Goal: Task Accomplishment & Management: Complete application form

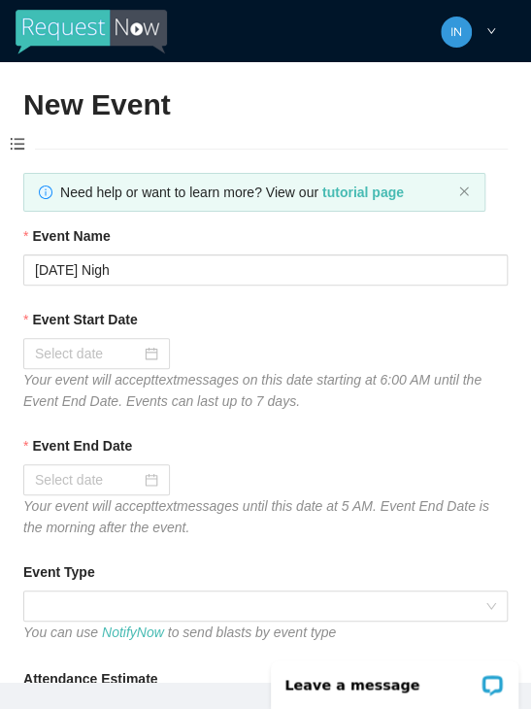
type input "[DATE] Nigh"
click at [80, 350] on input "Event Start Date" at bounding box center [88, 353] width 106 height 21
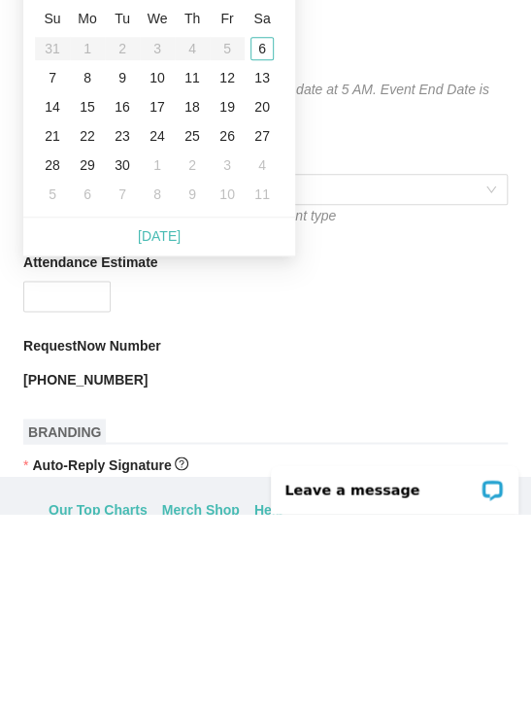
scroll to position [16, 0]
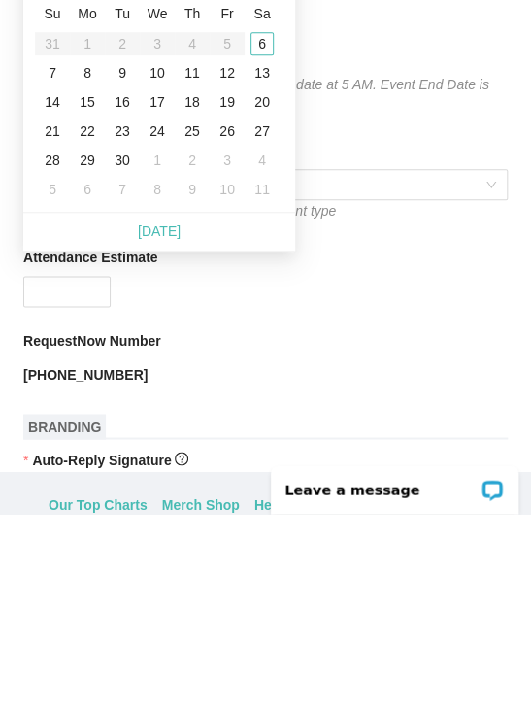
click at [155, 418] on link "[DATE]" at bounding box center [159, 426] width 43 height 16
type input "[DATE]"
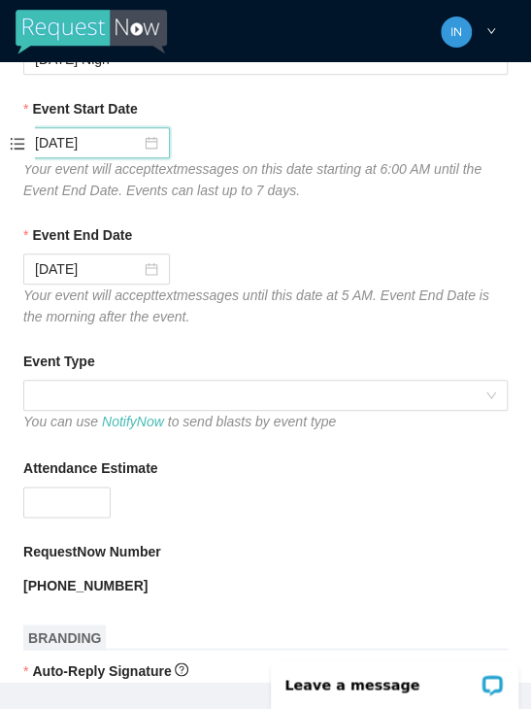
click at [71, 388] on span at bounding box center [265, 395] width 461 height 29
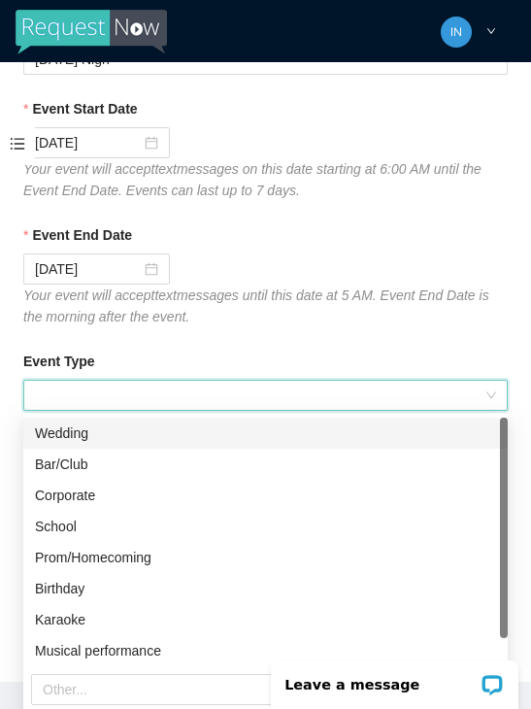
click at [56, 460] on div "Bar/Club" at bounding box center [265, 463] width 461 height 21
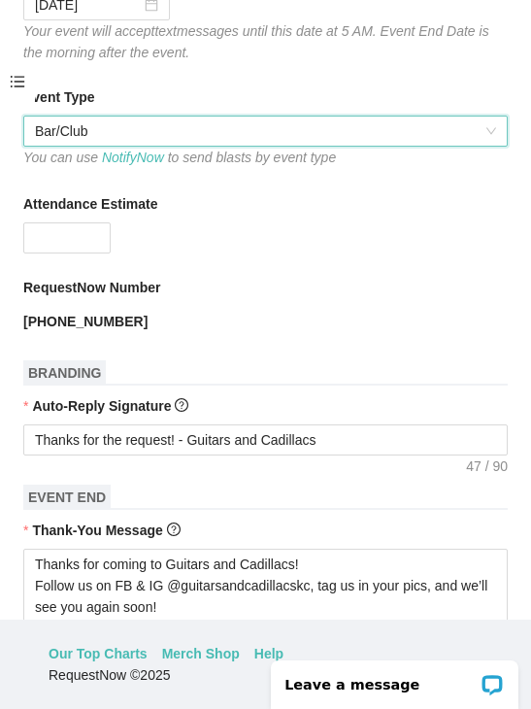
scroll to position [417, 0]
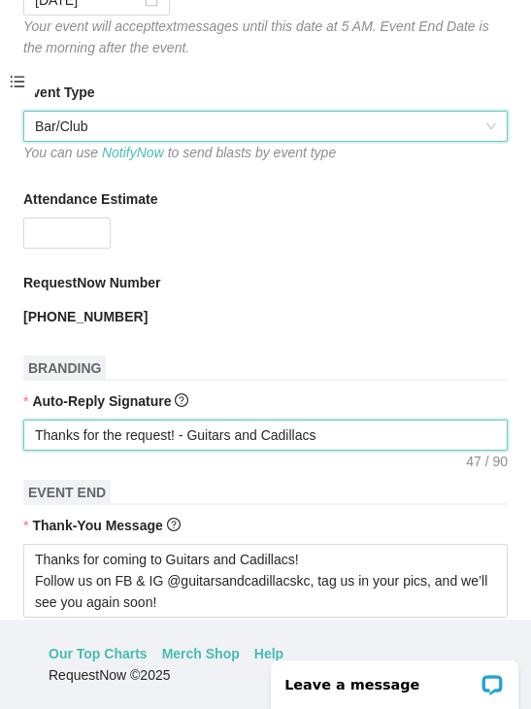
click at [393, 440] on textarea "Thanks for the request! - Guitars and Cadillacs" at bounding box center [265, 434] width 484 height 31
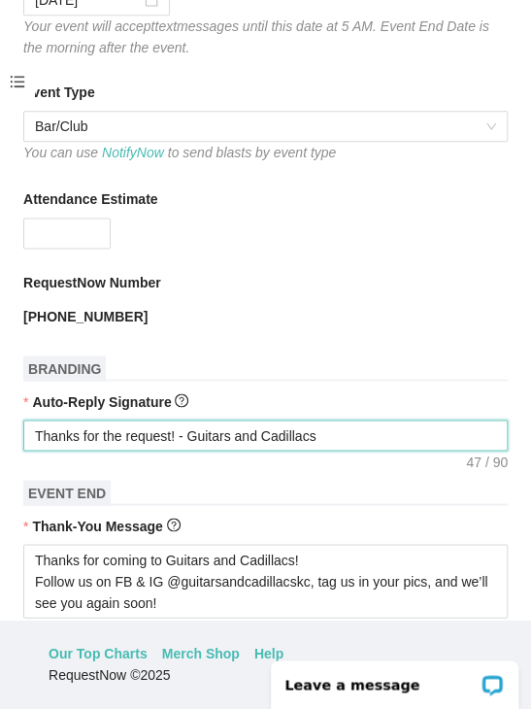
type textarea "Thanks for the request! - Guitars and Cadillacs"
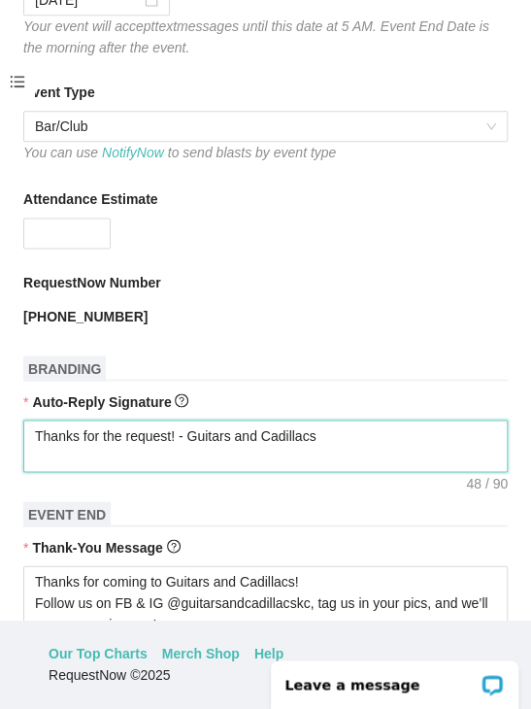
type textarea "Thanks for the request! - Guitars and Cadillacs T"
type textarea "Thanks for the request! - Guitars and Cadillacs Ti"
type textarea "Thanks for the request! - Guitars and Cadillacs Tip"
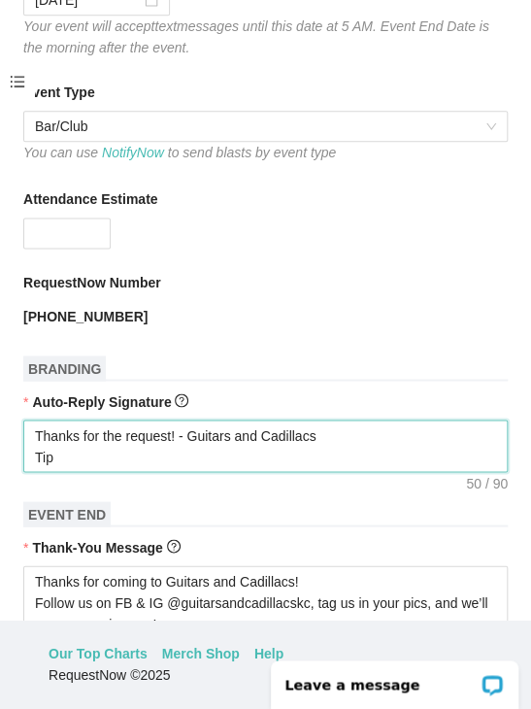
type textarea "Thanks for the request! - Guitars and Cadillacs Tip"
type textarea "Thanks for the request! - Guitars and Cadillacs Tip t"
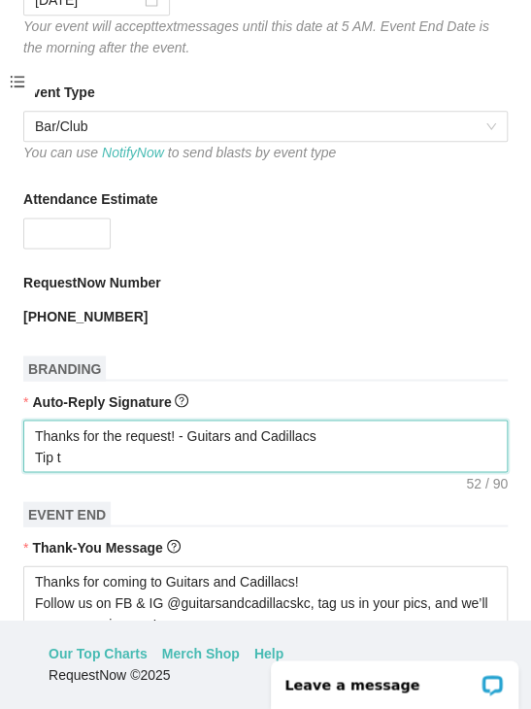
type textarea "Thanks for the request! - Guitars and Cadillacs Tip th"
type textarea "Thanks for the request! - Guitars and Cadillacs Tip the"
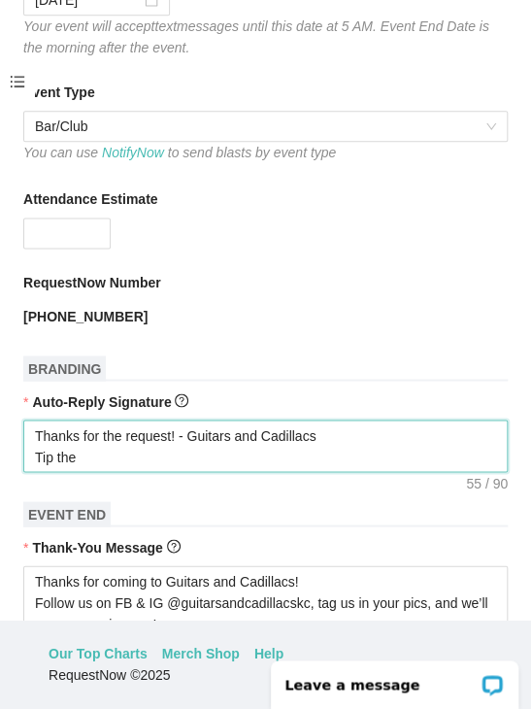
type textarea "Thanks for the request! - Guitars and Cadillacs Tip the"
type textarea "Thanks for the request! - Guitars and Cadillacs Tip the D"
type textarea "Thanks for the request! - Guitars and Cadillacs Tip the DJ"
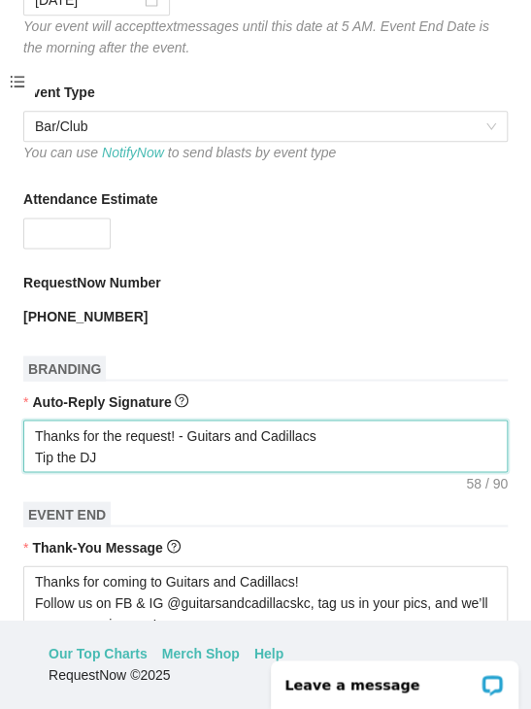
type textarea "Thanks for the request! - Guitars and Cadillacs Tip the DJ?"
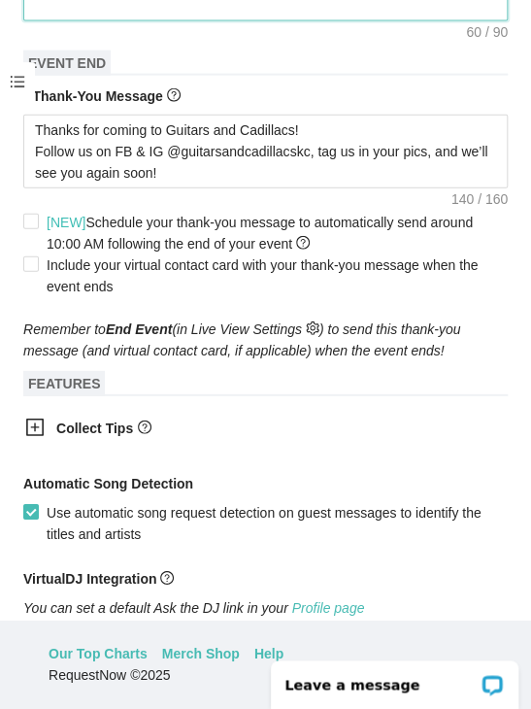
scroll to position [895, 0]
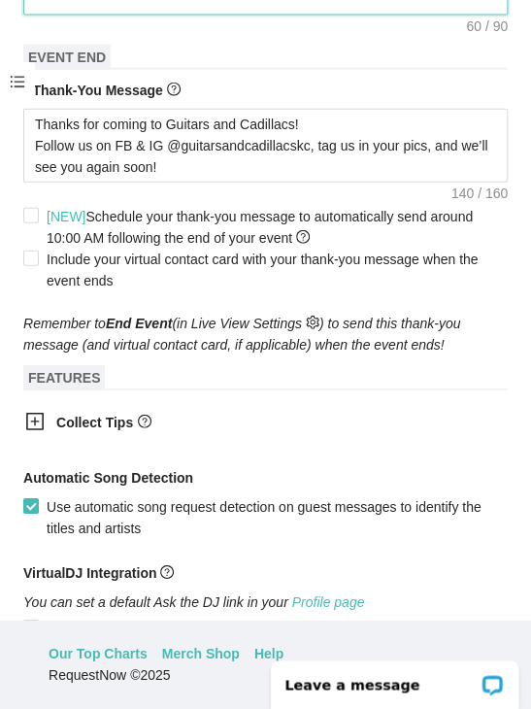
type textarea "Thanks for the request! - Guitars and Cadillacs Tip the DJ?"
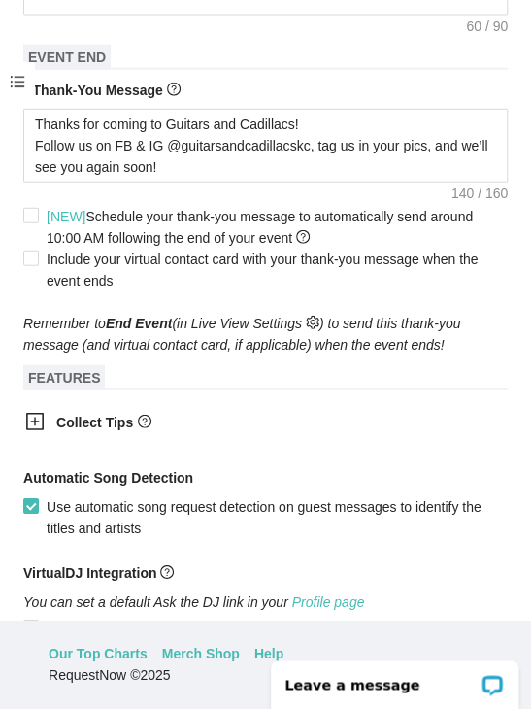
click at [34, 429] on icon "plus-square" at bounding box center [34, 421] width 19 height 19
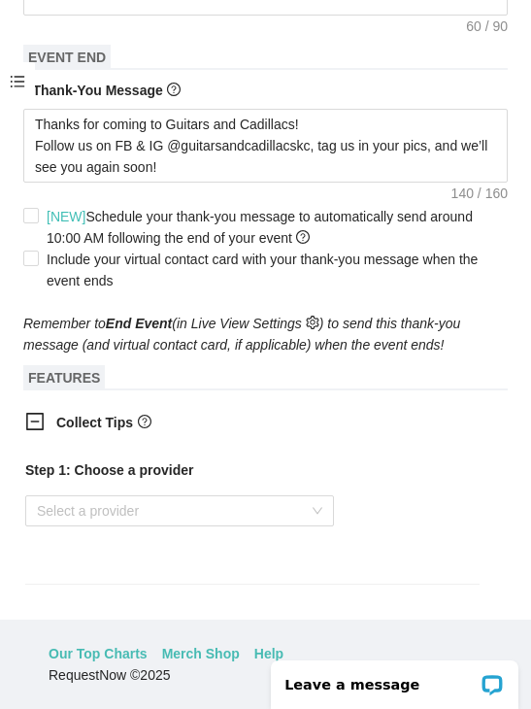
click at [76, 522] on input "search" at bounding box center [173, 510] width 272 height 29
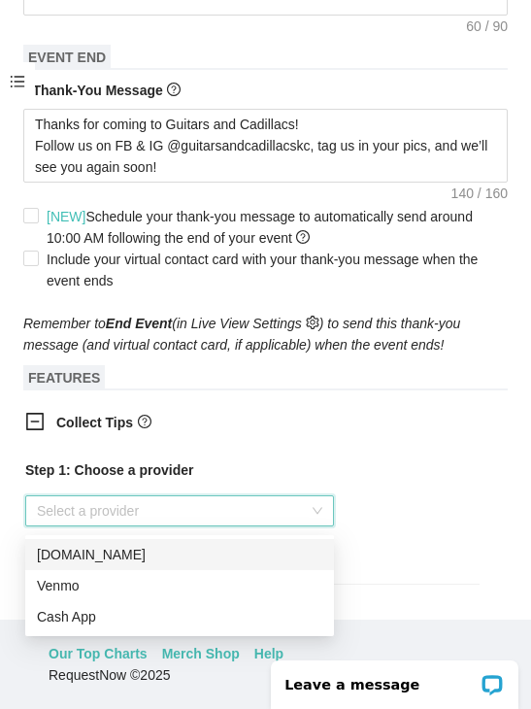
click at [54, 585] on div "Venmo" at bounding box center [179, 585] width 285 height 21
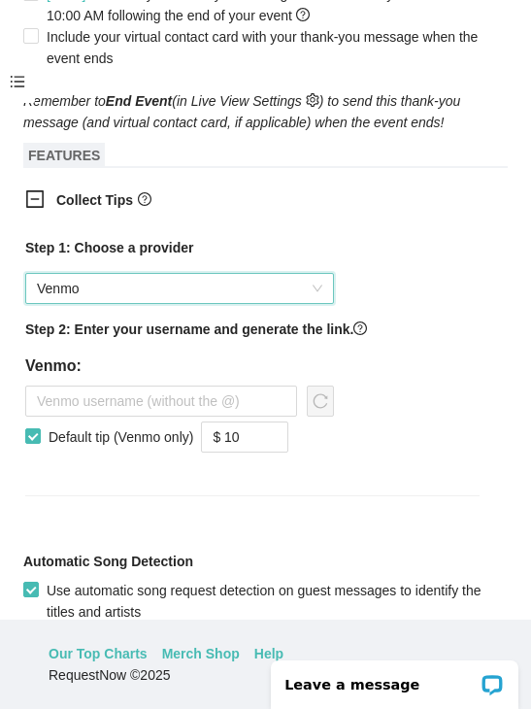
scroll to position [1117, 0]
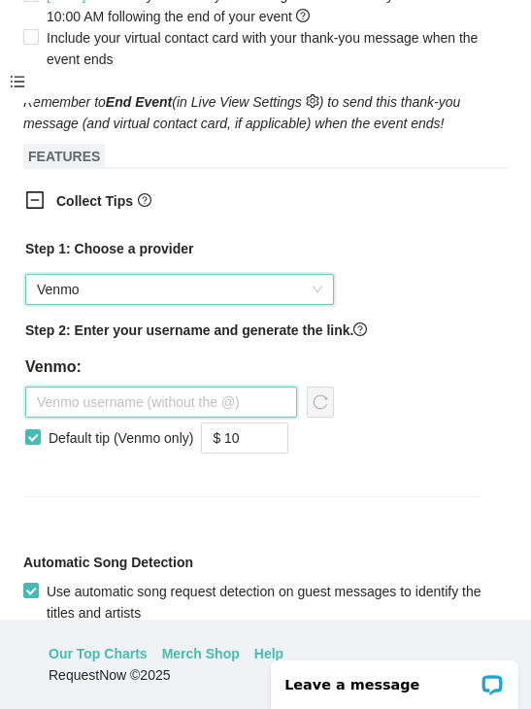
click at [68, 408] on input "text" at bounding box center [161, 401] width 272 height 31
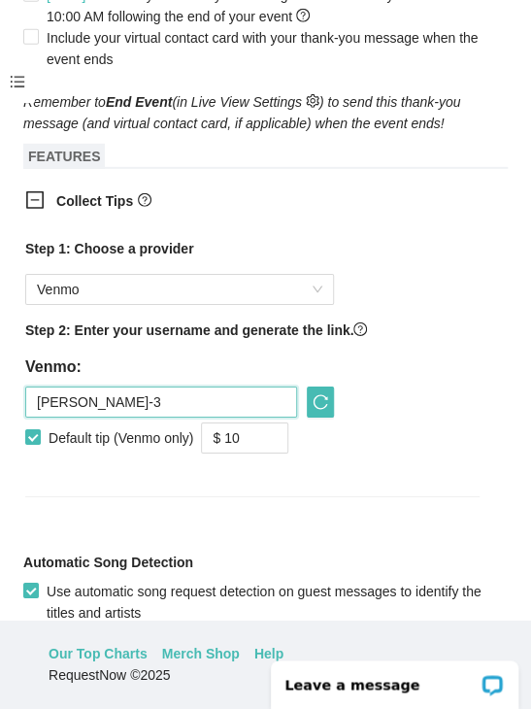
type input "[PERSON_NAME]-3"
click at [270, 434] on input "$ 10" at bounding box center [244, 437] width 85 height 29
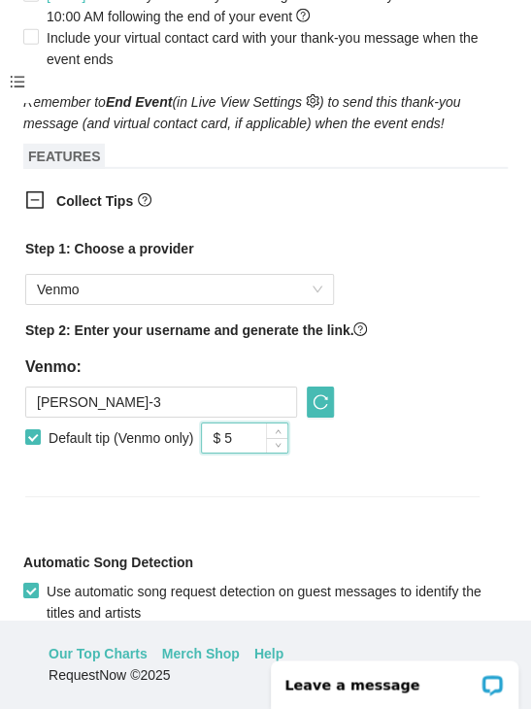
type input "$ 5"
click at [323, 405] on icon "reload" at bounding box center [321, 402] width 16 height 16
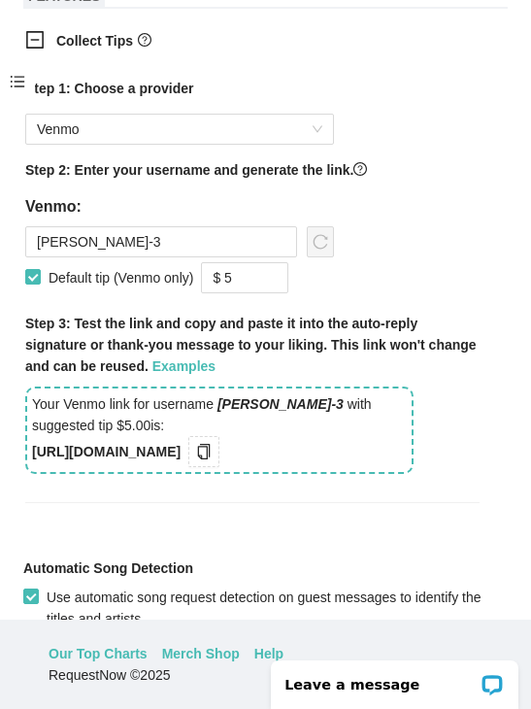
scroll to position [1278, 0]
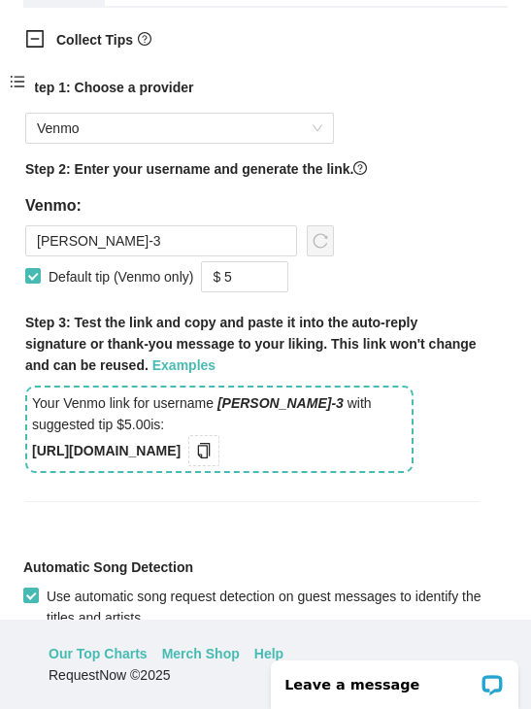
click at [212, 453] on icon "copy" at bounding box center [204, 451] width 16 height 16
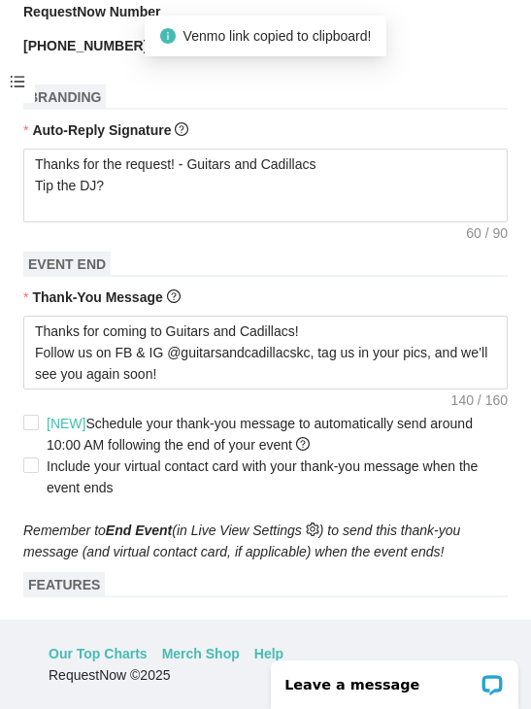
scroll to position [680, 0]
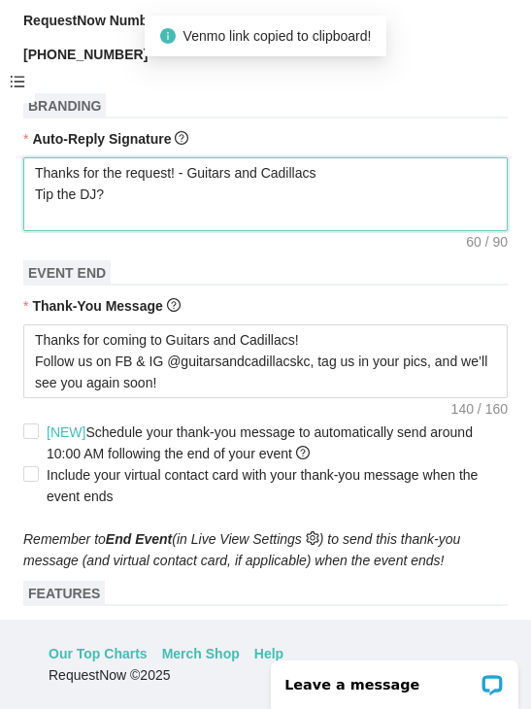
click at [277, 217] on textarea "Thanks for the request! - Guitars and Cadillacs Tip the DJ?" at bounding box center [265, 194] width 484 height 74
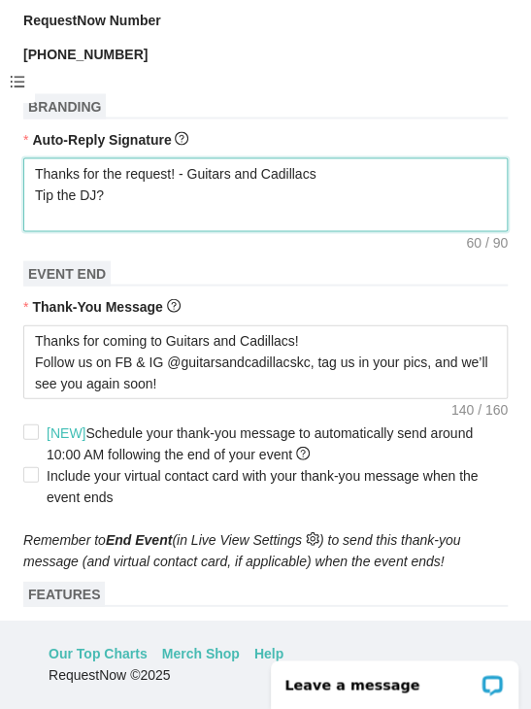
click at [112, 207] on textarea "Thanks for the request! - Guitars and Cadillacs Tip the DJ?" at bounding box center [265, 194] width 484 height 74
paste textarea "[URL][DOMAIN_NAME]"
type textarea "Thanks for the request! - Guitars and Cadillacs Tip the DJ? [URL][DOMAIN_NAME]"
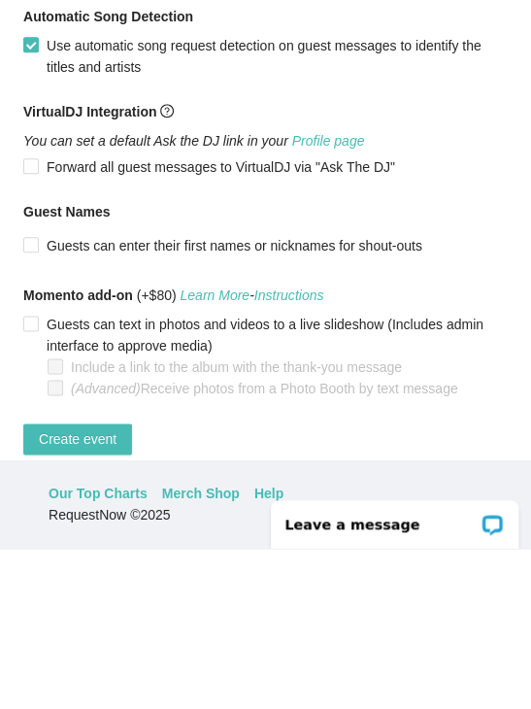
scroll to position [85, 0]
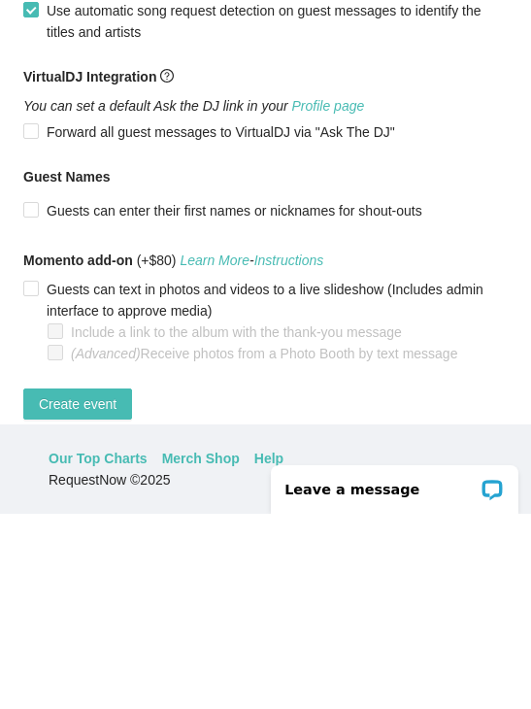
type textarea "Thanks for the request! - Guitars and Cadillacs Tip the DJ? [URL][DOMAIN_NAME]"
click at [73, 588] on span "Create event" at bounding box center [78, 598] width 78 height 21
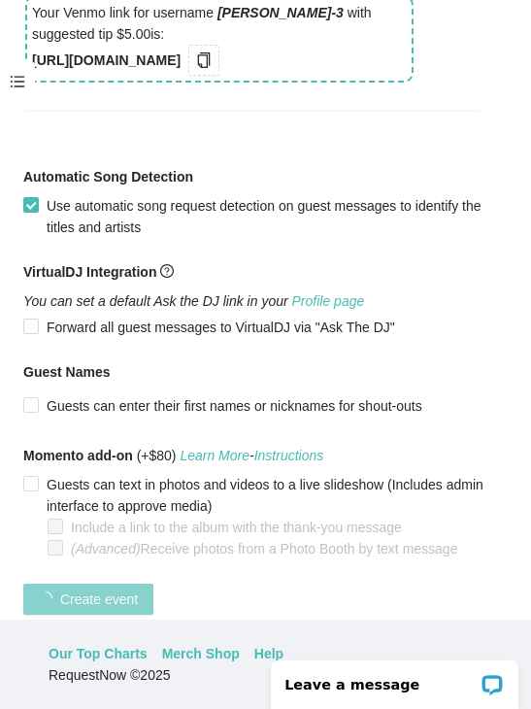
scroll to position [504, 0]
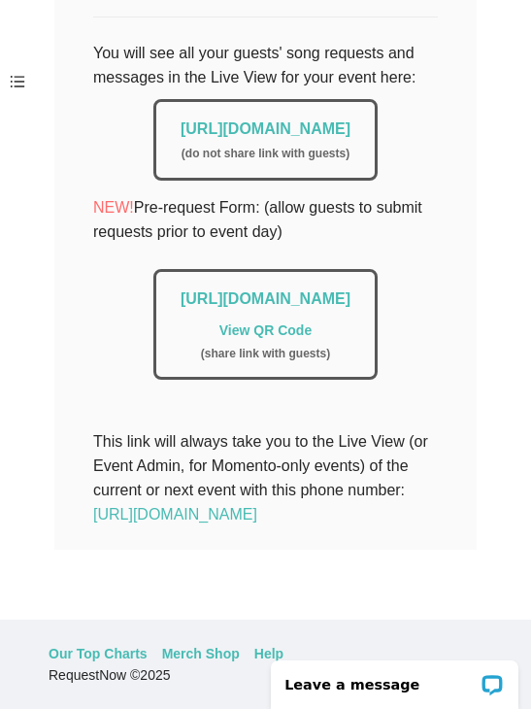
click at [181, 120] on link "https://app.requestnow.io/live/eojdjmr" at bounding box center [266, 128] width 170 height 17
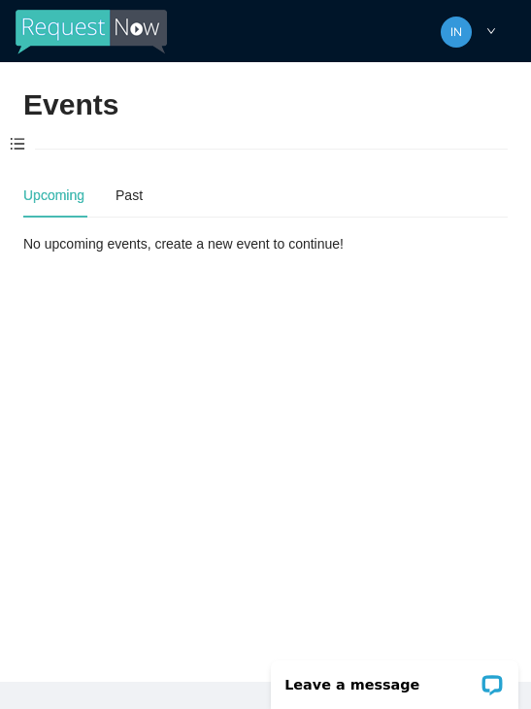
click at [12, 142] on span at bounding box center [17, 144] width 35 height 41
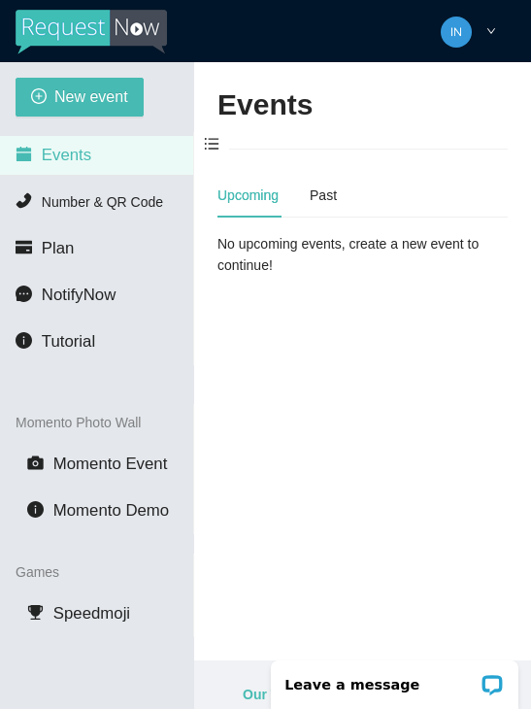
click at [17, 154] on icon "calendar" at bounding box center [24, 154] width 15 height 15
click at [335, 197] on div "Past" at bounding box center [323, 194] width 27 height 21
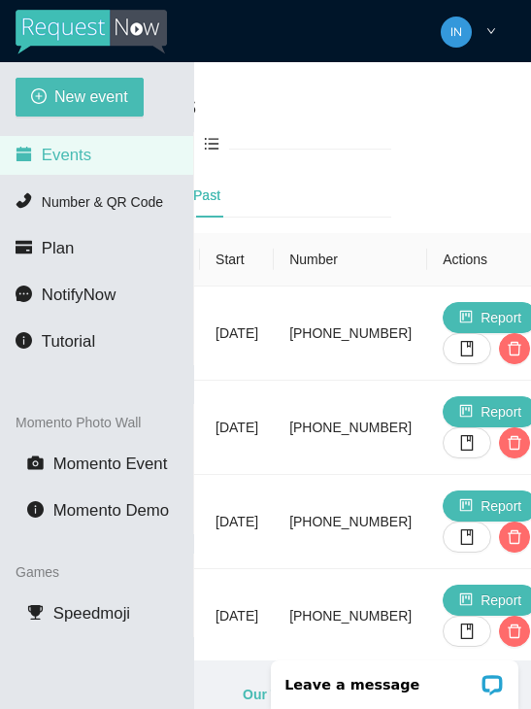
scroll to position [0, 116]
click at [508, 349] on icon "delete" at bounding box center [516, 349] width 16 height 16
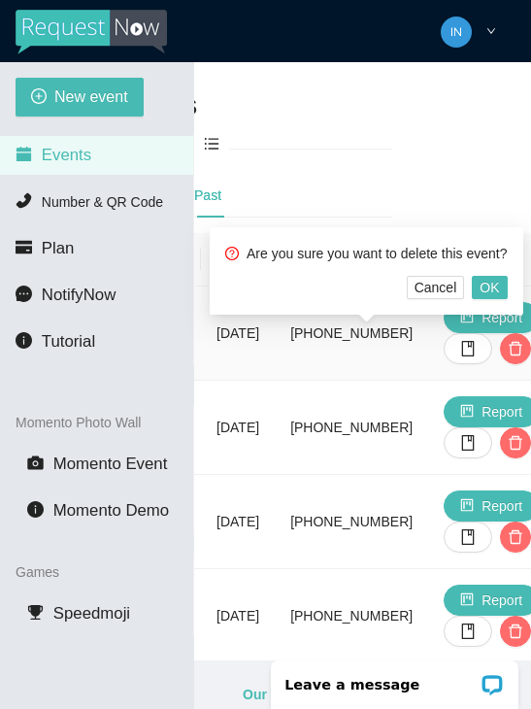
click at [499, 288] on span "OK" at bounding box center [489, 287] width 19 height 21
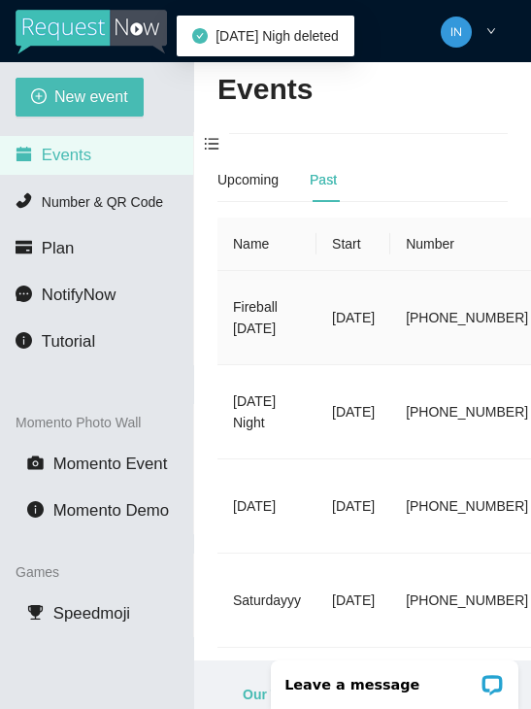
scroll to position [16, 0]
click at [59, 108] on span "New event" at bounding box center [91, 96] width 74 height 24
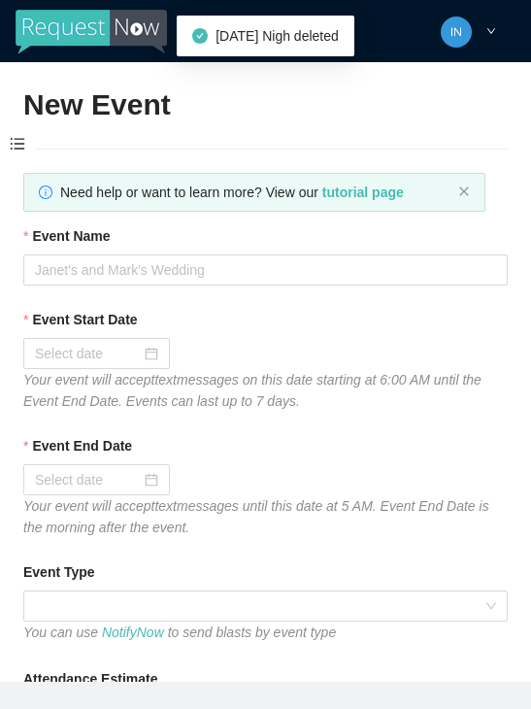
type textarea "Thanks for coming to Guitars and Cadillacs! Follow us on FB & IG @guitarsandcad…"
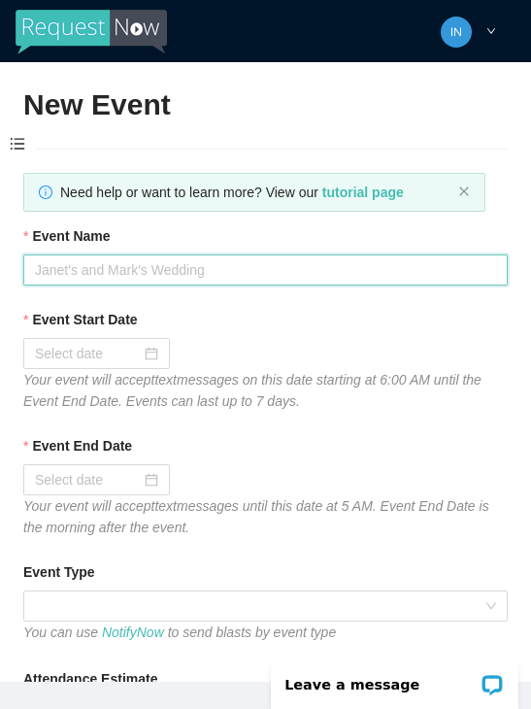
click at [94, 278] on input "Event Name" at bounding box center [265, 269] width 484 height 31
type input "[DATE] Night"
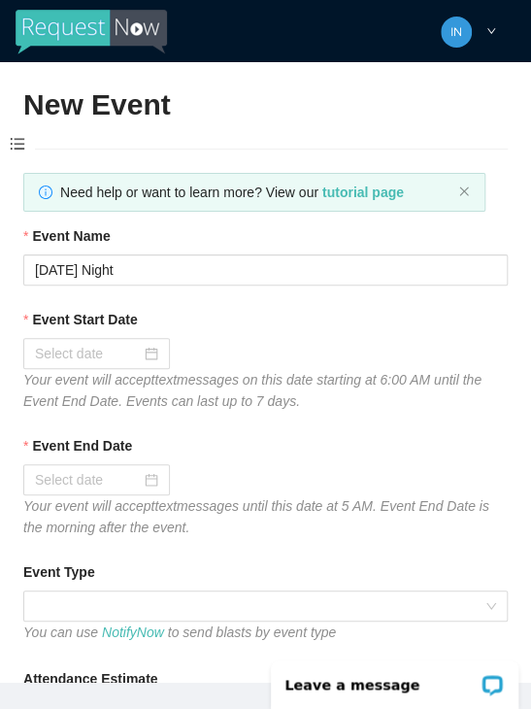
click at [82, 326] on b "Event Start Date" at bounding box center [84, 319] width 105 height 21
click at [82, 343] on input "Event Start Date" at bounding box center [88, 353] width 106 height 21
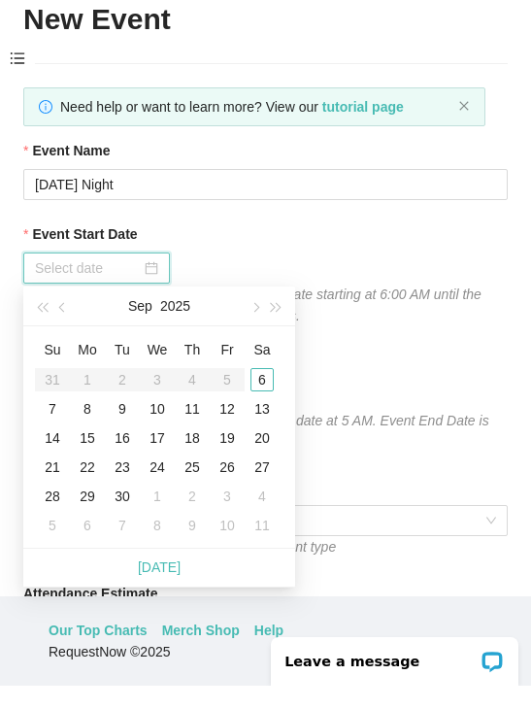
scroll to position [62, 0]
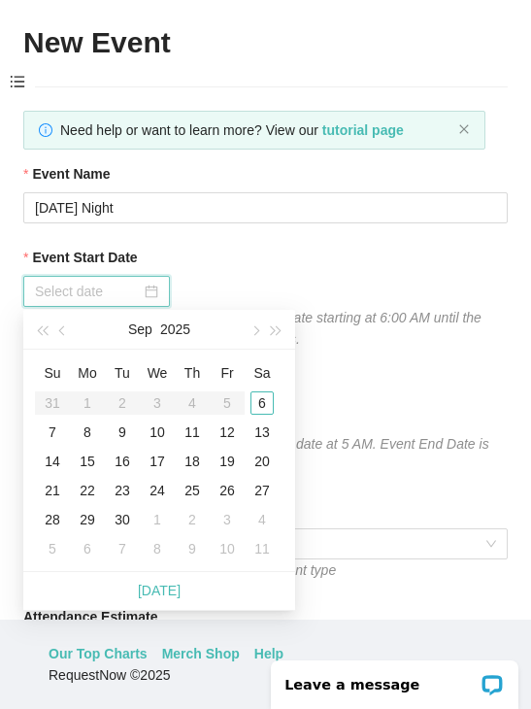
click at [152, 586] on link "[DATE]" at bounding box center [159, 591] width 43 height 16
type input "[DATE]"
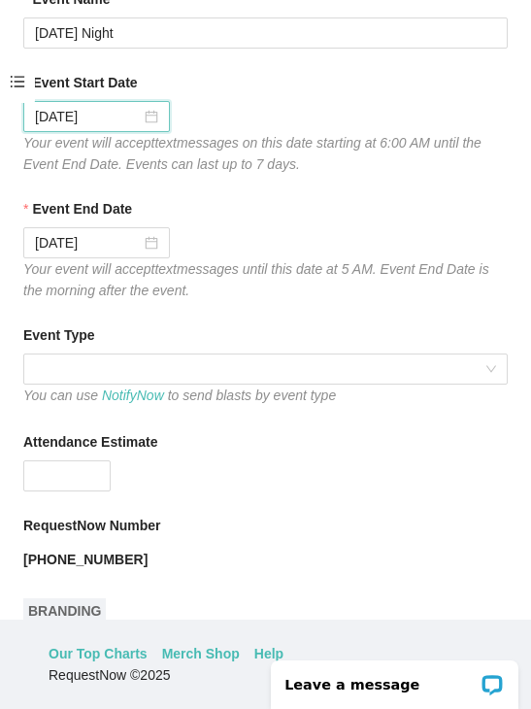
scroll to position [177, 0]
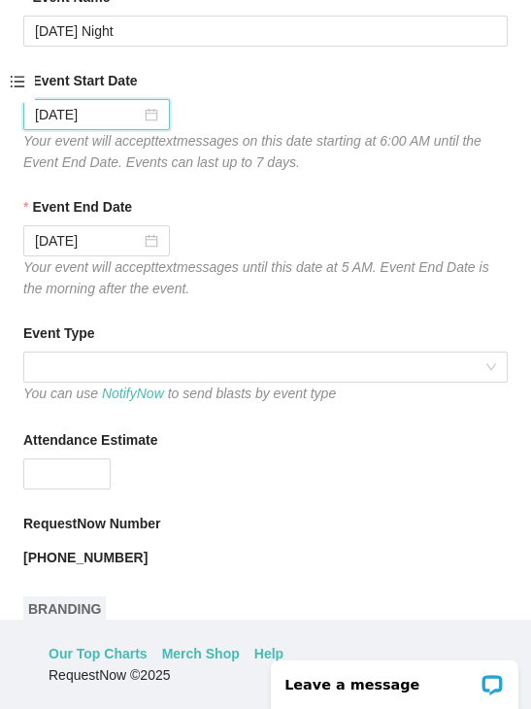
click at [410, 356] on span at bounding box center [265, 366] width 461 height 29
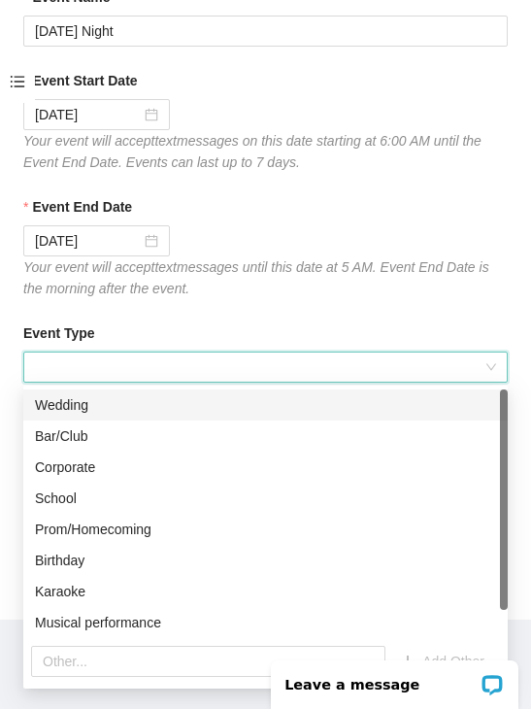
click at [47, 431] on div "Bar/Club" at bounding box center [265, 435] width 461 height 21
type textarea "Thanks for coming to Guitars and Cadillacs! Follow us on FB & IG @guitarsandcad…"
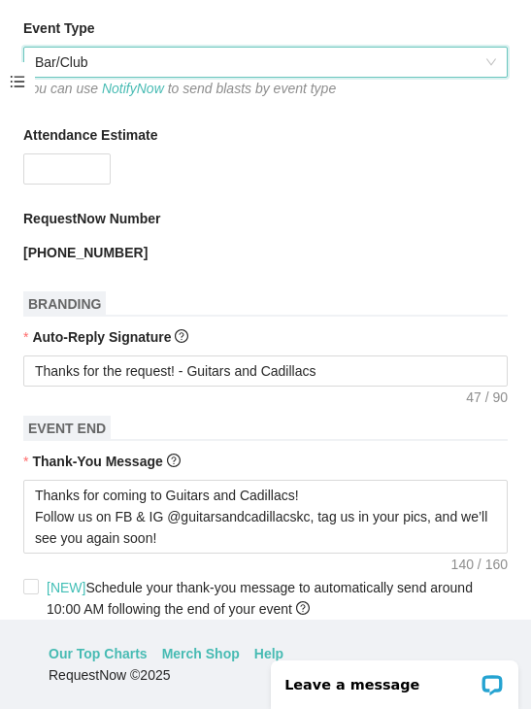
scroll to position [501, 0]
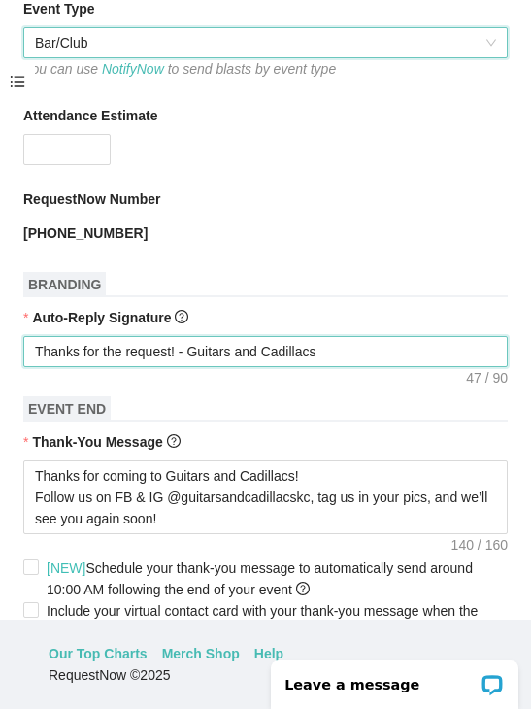
click at [434, 360] on textarea "Thanks for the request! - Guitars and Cadillacs" at bounding box center [265, 351] width 484 height 31
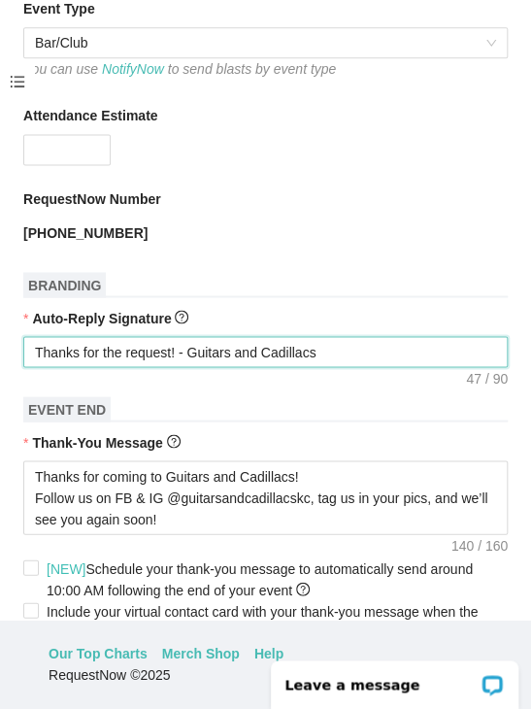
type textarea "Thanks for the request! - Guitars and Cadillacs"
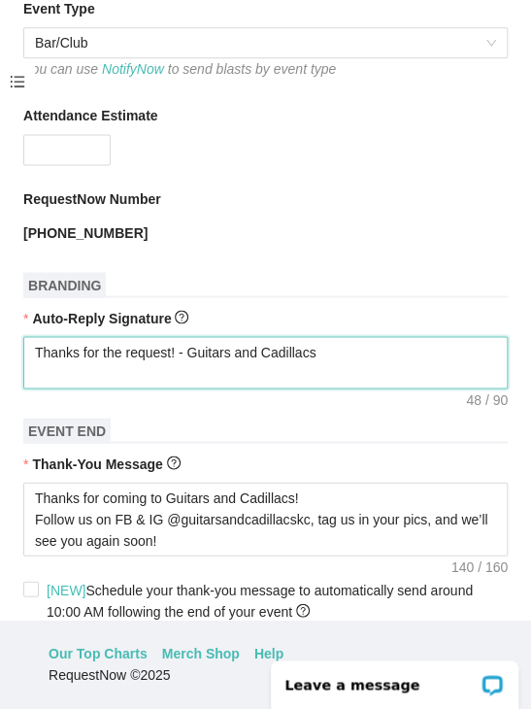
type textarea "Thanks for the request! - Guitars and Cadillacs T"
type textarea "Thanks for the request! - Guitars and Cadillacs To"
type textarea "Thanks for the request! - Guitars and Cadillacs T"
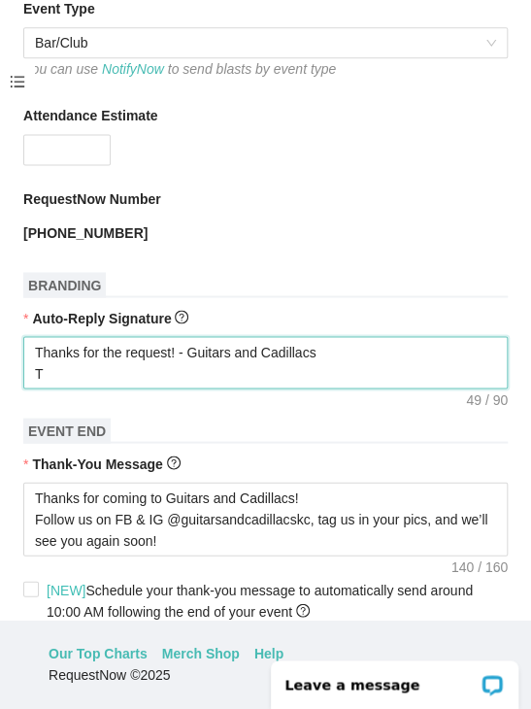
type textarea "Thanks for the request! - Guitars and Cadillacs Ti"
type textarea "Thanks for the request! - Guitars and Cadillacs Tip"
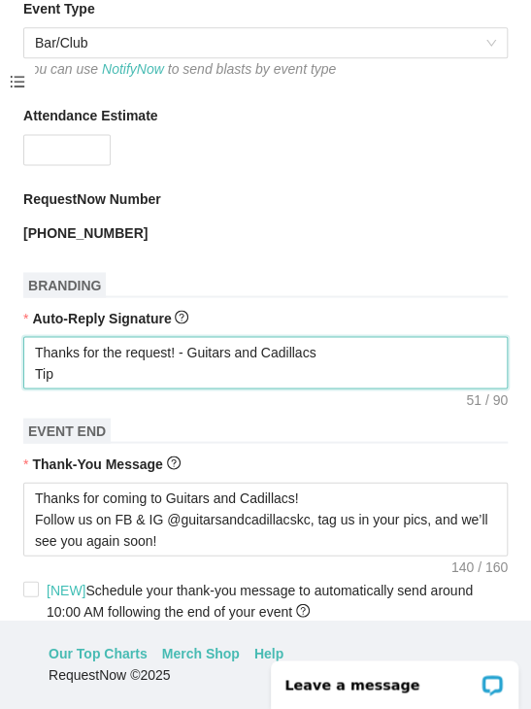
type textarea "Thanks for the request! - Guitars and Cadillacs Tip"
type textarea "Thanks for the request! - Guitars and Cadillacs Tip t"
type textarea "Thanks for the request! - Guitars and Cadillacs Tip th"
type textarea "Thanks for the request! - Guitars and Cadillacs Tip the"
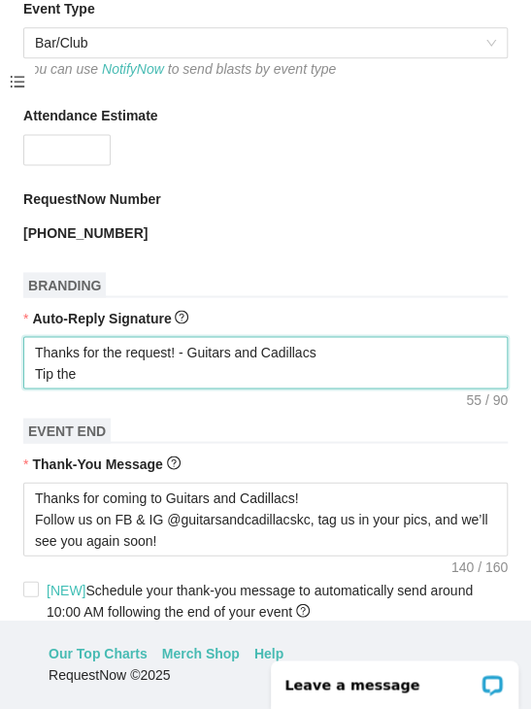
type textarea "Thanks for the request! - Guitars and Cadillacs Tip the"
type textarea "Thanks for the request! - Guitars and Cadillacs Tip the D"
type textarea "Thanks for the request! - Guitars and Cadillacs Tip the DJ"
type textarea "Thanks for the request! - Guitars and Cadillacs Tip the DJ?"
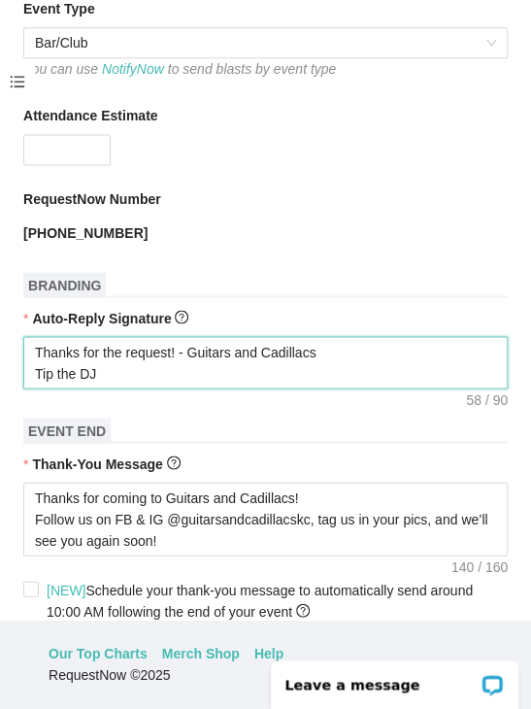
type textarea "Thanks for the request! - Guitars and Cadillacs Tip the DJ?"
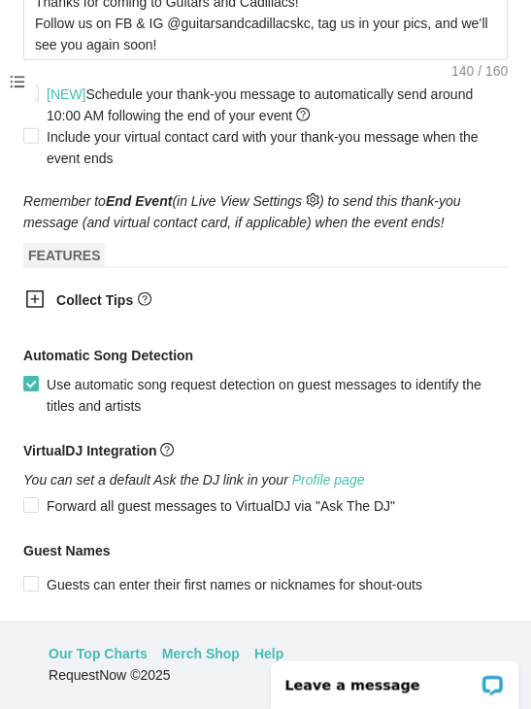
scroll to position [1020, 0]
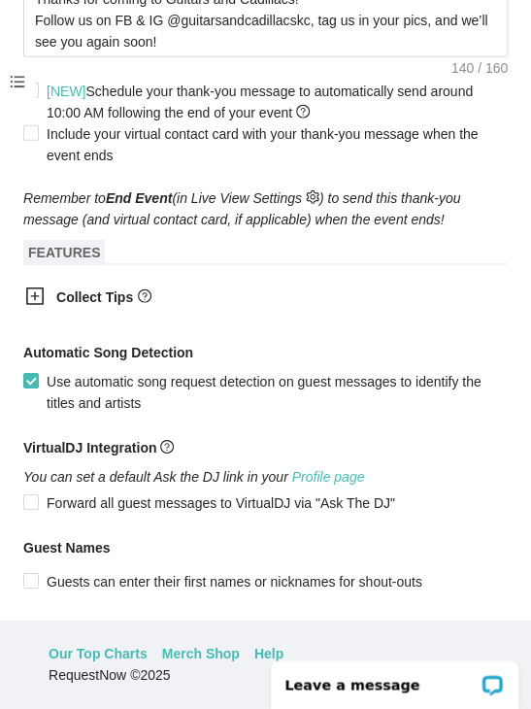
type textarea "Thanks for the request! - Guitars and Cadillacs Tip the DJ?"
click at [30, 292] on icon "plus-square" at bounding box center [34, 295] width 19 height 19
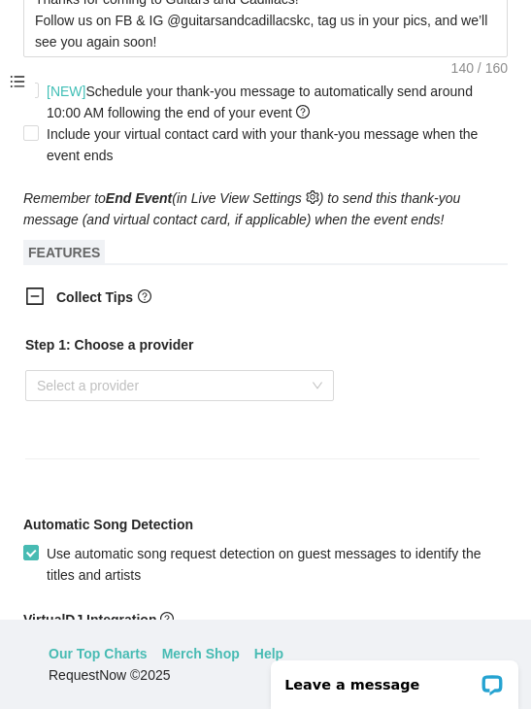
click at [78, 394] on input "search" at bounding box center [173, 385] width 272 height 29
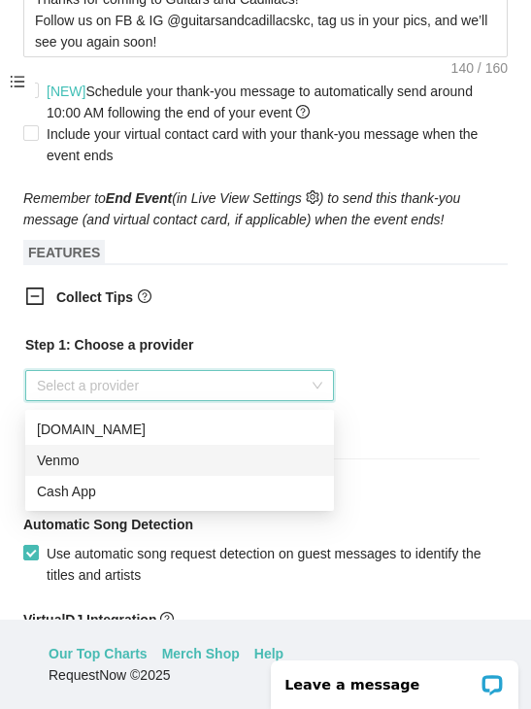
click at [68, 460] on div "Venmo" at bounding box center [179, 460] width 285 height 21
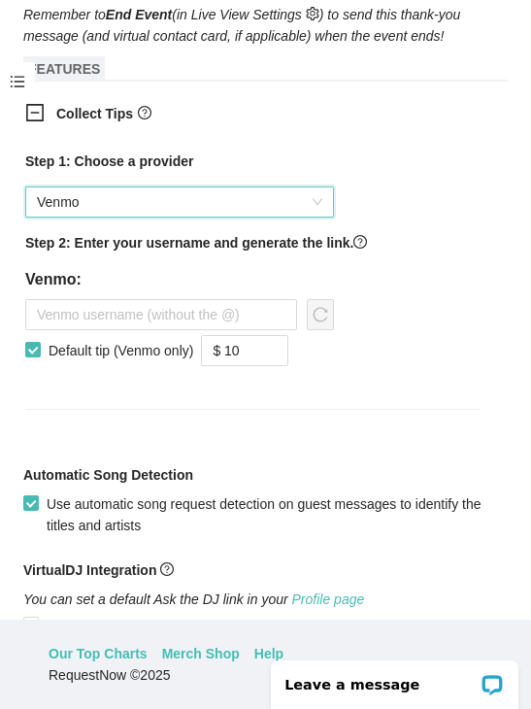
scroll to position [1205, 0]
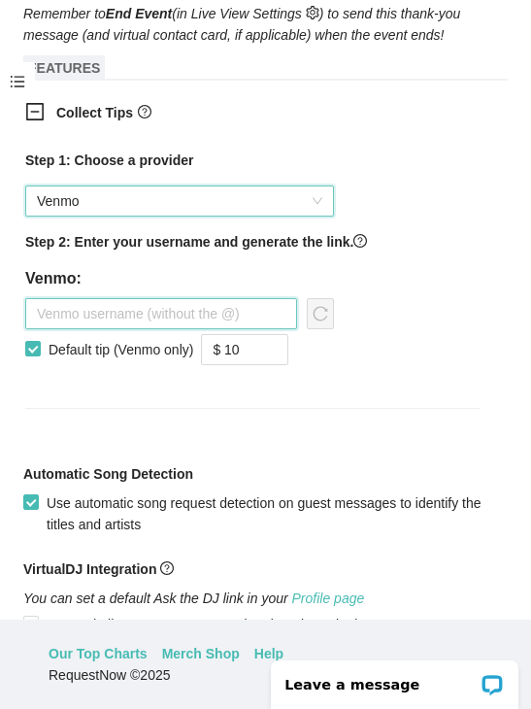
click at [74, 324] on input "text" at bounding box center [161, 313] width 272 height 31
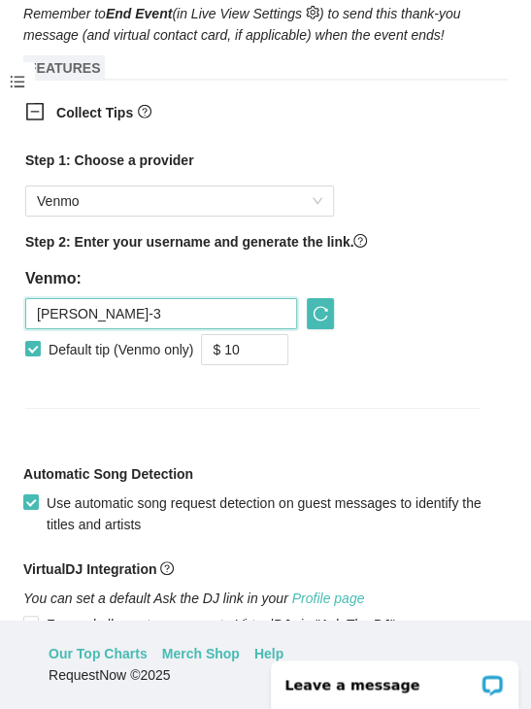
type input "[PERSON_NAME]-3"
click at [281, 349] on span "up" at bounding box center [278, 343] width 12 height 12
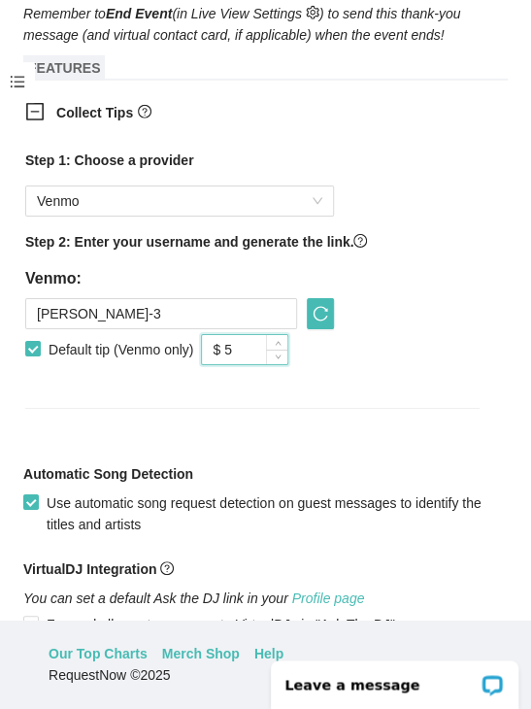
type input "$ 5"
click at [332, 319] on span "reload" at bounding box center [320, 314] width 25 height 16
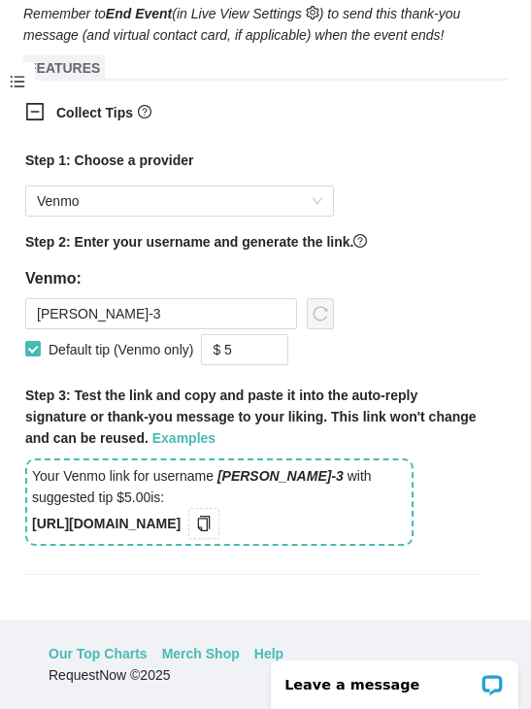
click at [212, 528] on icon "copy" at bounding box center [204, 524] width 16 height 16
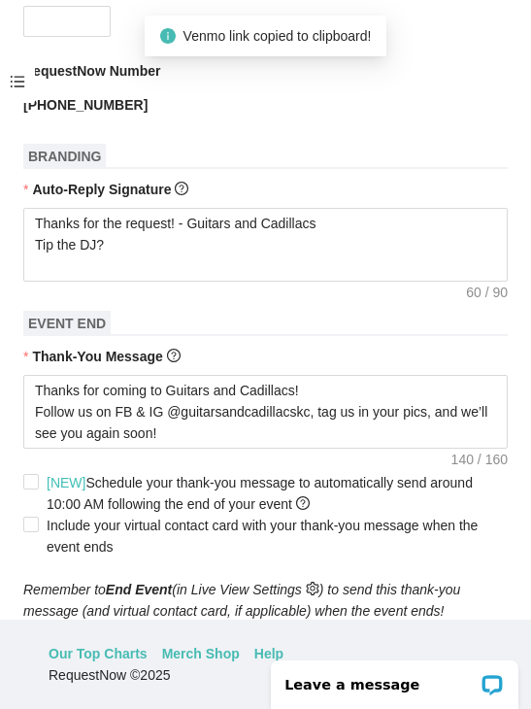
scroll to position [615, 0]
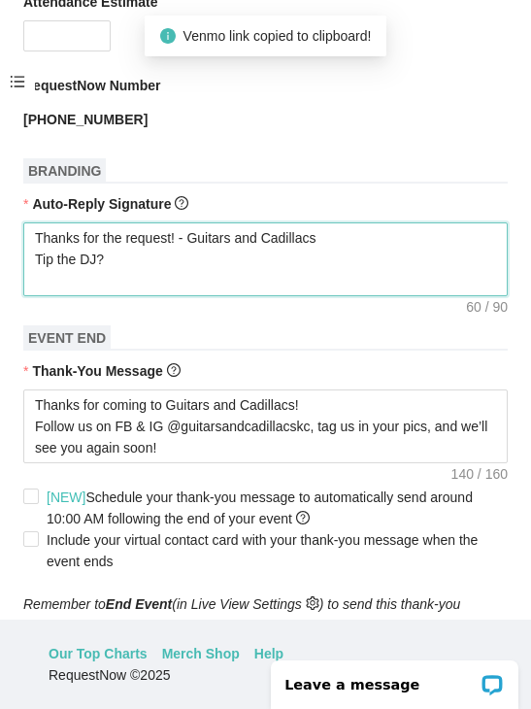
click at [284, 282] on textarea "Thanks for the request! - Guitars and Cadillacs Tip the DJ?" at bounding box center [265, 259] width 484 height 74
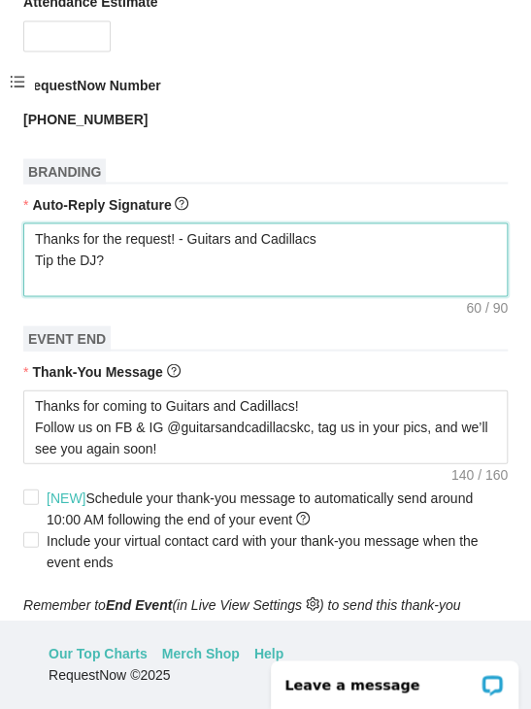
paste textarea "[URL][DOMAIN_NAME]"
type textarea "Thanks for the request! - Guitars and Cadillacs Tip the DJ? [URL][DOMAIN_NAME]"
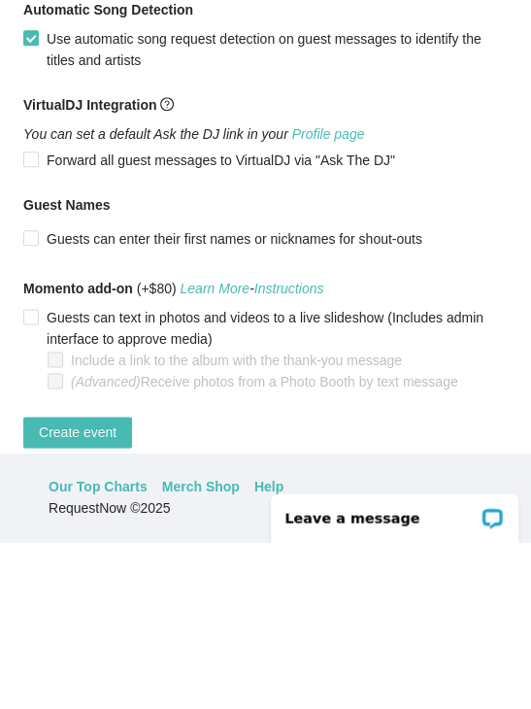
scroll to position [85, 0]
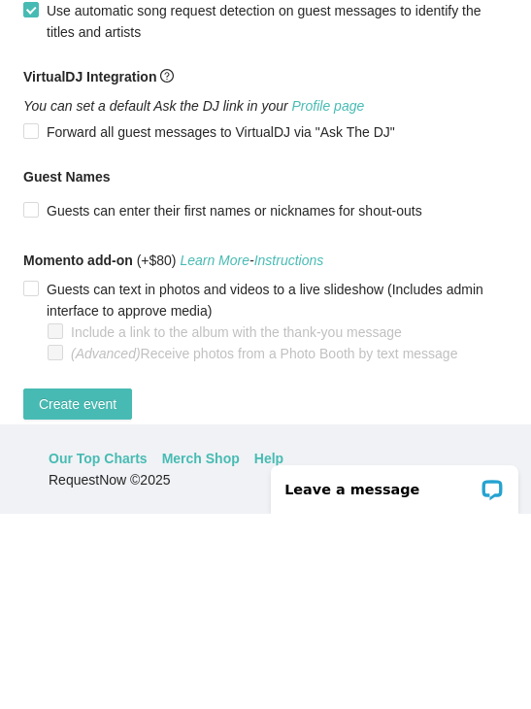
type textarea "Thanks for the request! - Guitars and Cadillacs Tip the DJ? [URL][DOMAIN_NAME]"
click at [97, 588] on span "Create event" at bounding box center [78, 598] width 78 height 21
type textarea "Thanks for coming to Guitars and Cadillacs! Follow us on FB & IG @guitarsandcad…"
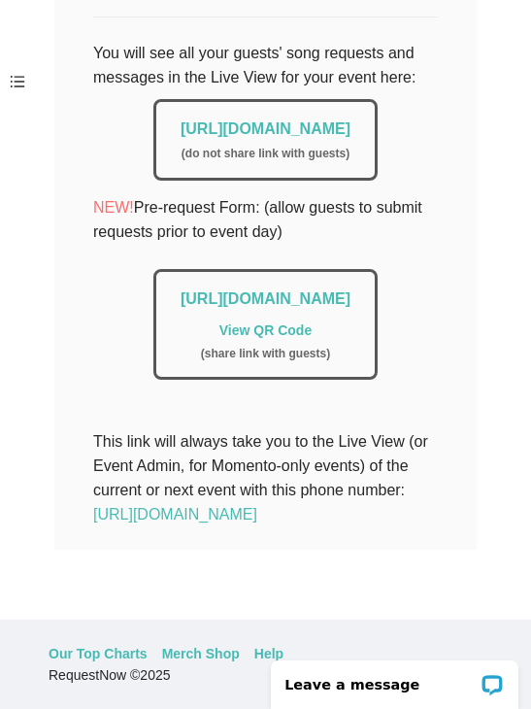
scroll to position [504, 0]
click at [230, 99] on div "[URL][DOMAIN_NAME] ( do not share link with guests )" at bounding box center [265, 140] width 224 height 82
click at [229, 120] on link "[URL][DOMAIN_NAME]" at bounding box center [266, 128] width 170 height 17
